Goal: Find specific page/section

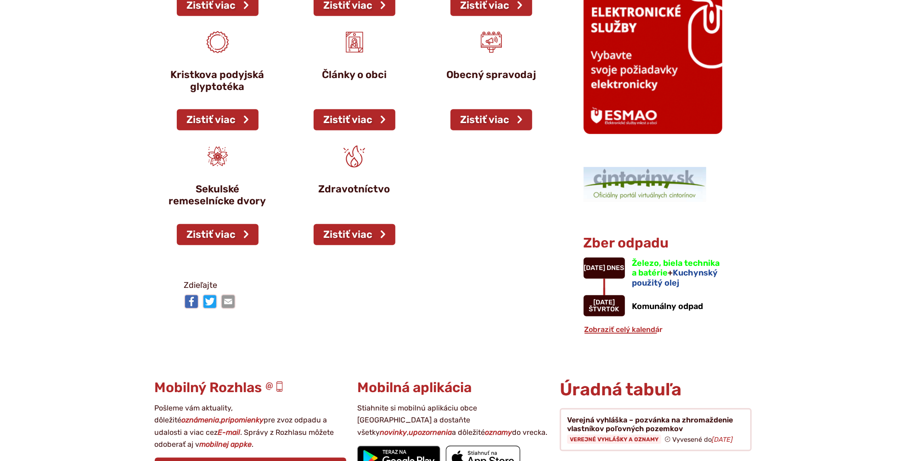
scroll to position [612, 0]
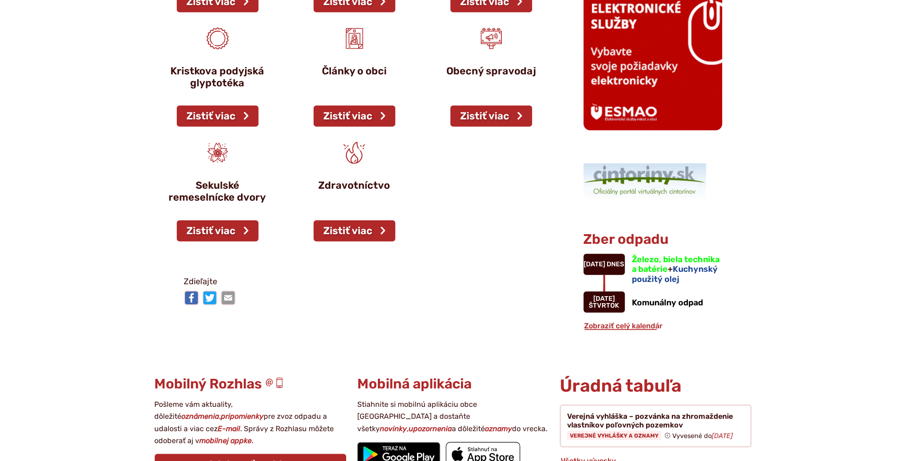
click at [615, 381] on h2 "Úradná tabuľa" at bounding box center [656, 386] width 192 height 19
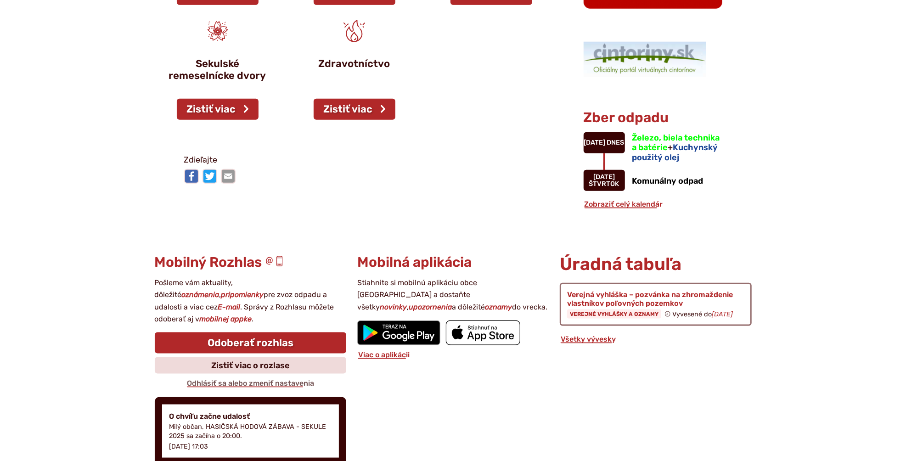
scroll to position [735, 0]
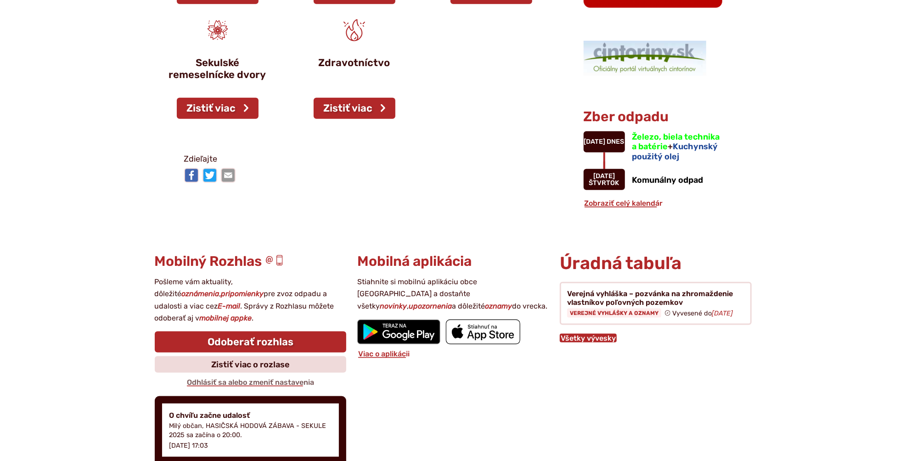
click at [607, 334] on link "Všetky vývesky" at bounding box center [588, 338] width 57 height 9
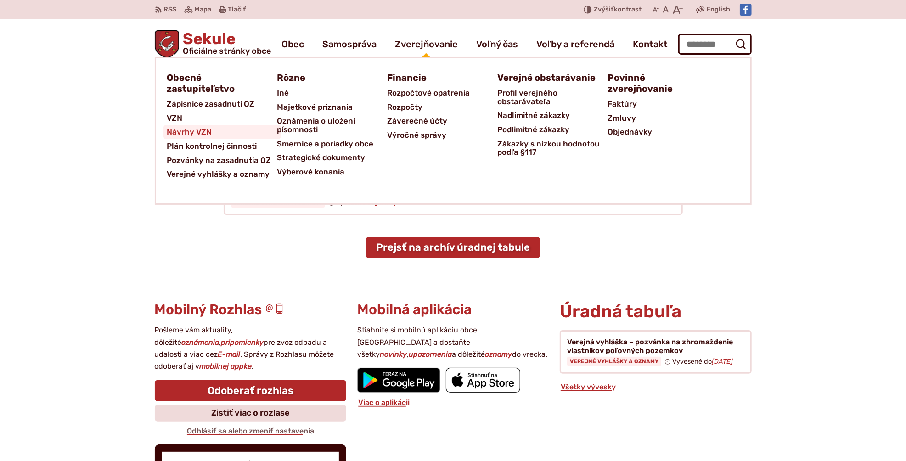
click at [202, 134] on span "Návrhy VZN" at bounding box center [189, 132] width 45 height 14
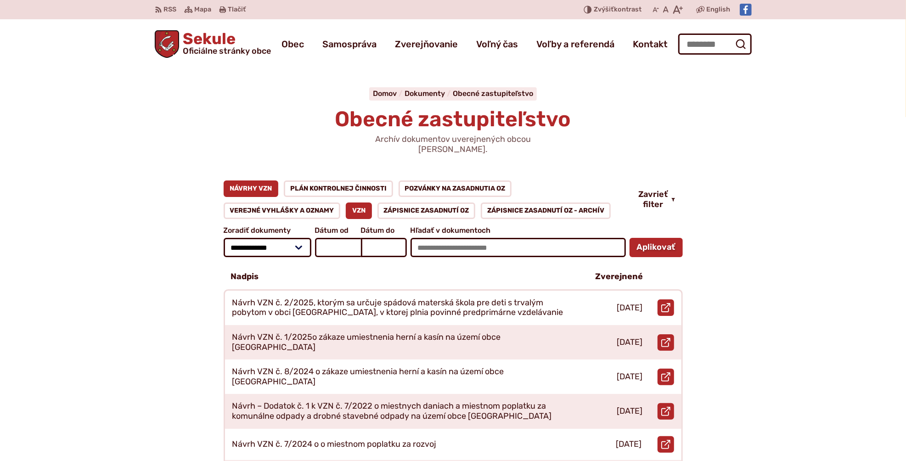
click at [348, 203] on link "VZN" at bounding box center [359, 211] width 26 height 17
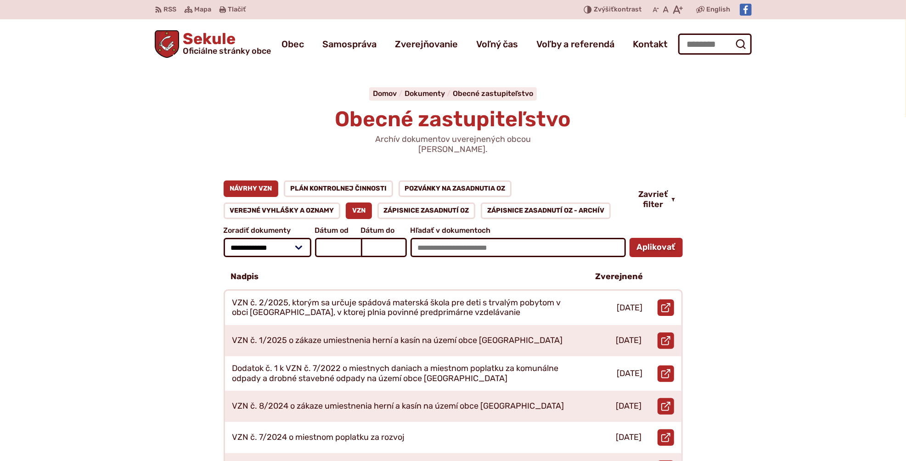
click at [246, 182] on link "Návrhy VZN" at bounding box center [251, 188] width 55 height 17
